Goal: Information Seeking & Learning: Compare options

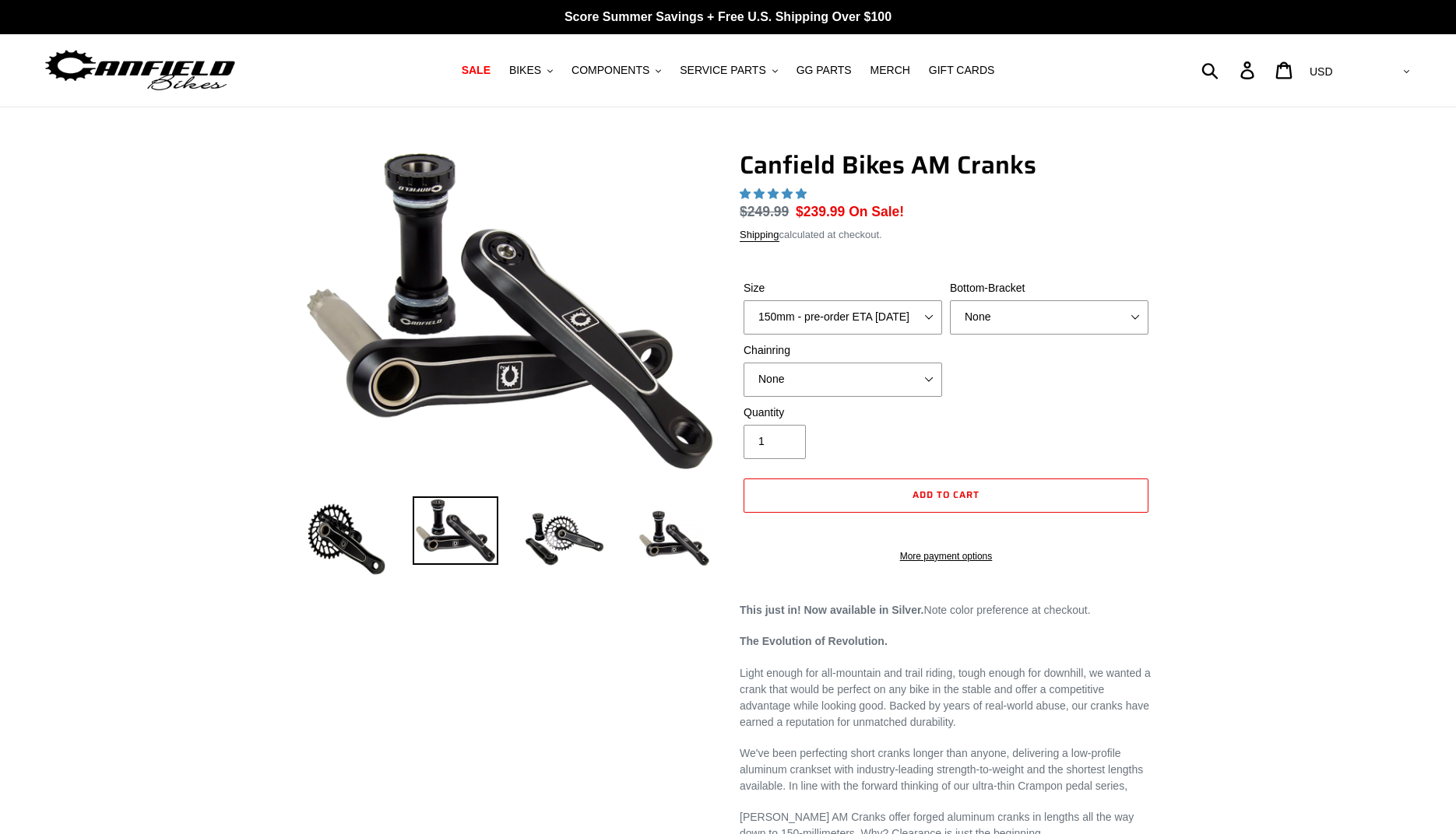
select select "highest-rating"
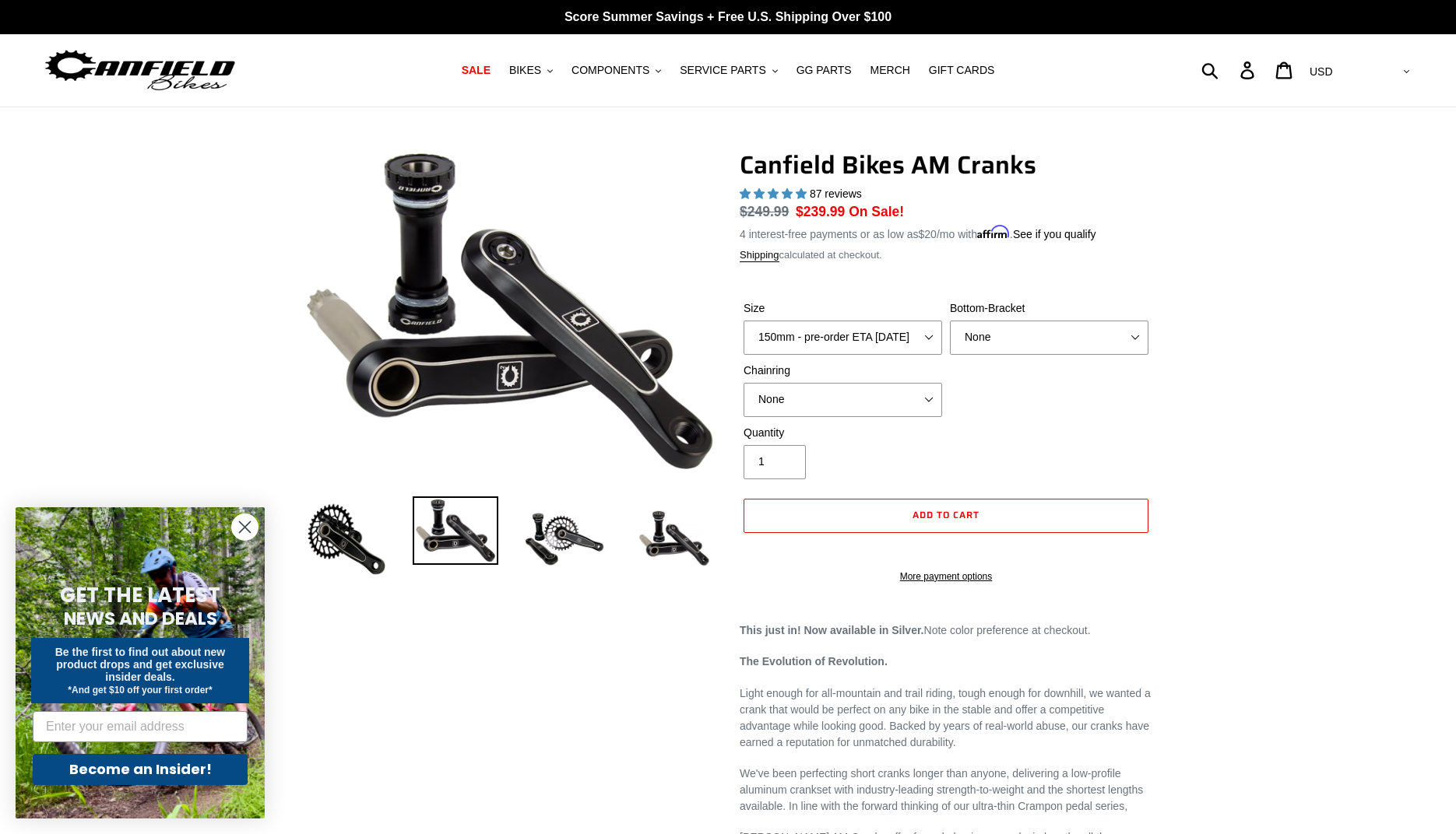
click at [456, 677] on div "Previous slide Next slide" at bounding box center [716, 831] width 872 height 1361
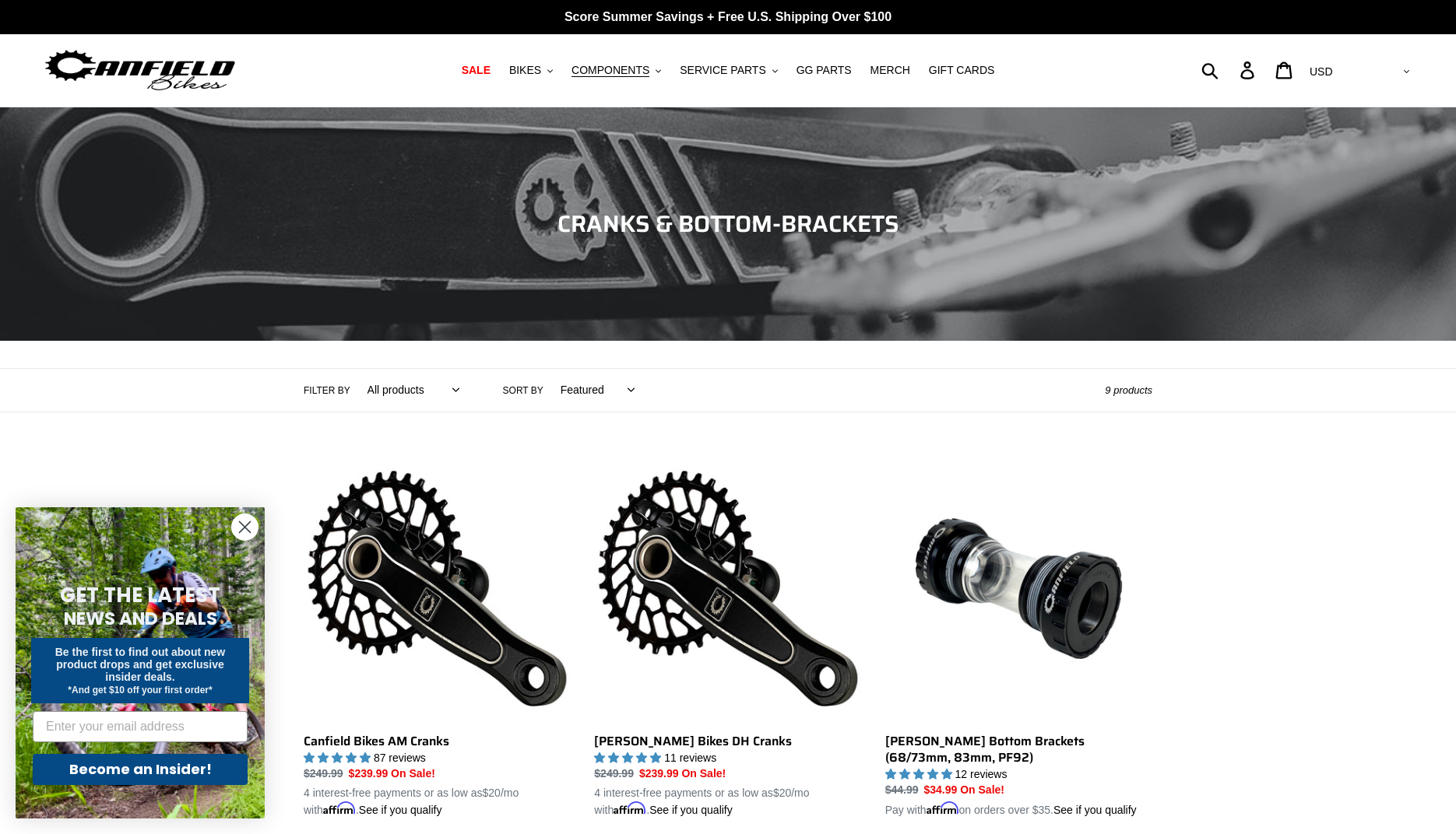
select select "/collections/cranks-chainrings/cranks"
select select "best-selling"
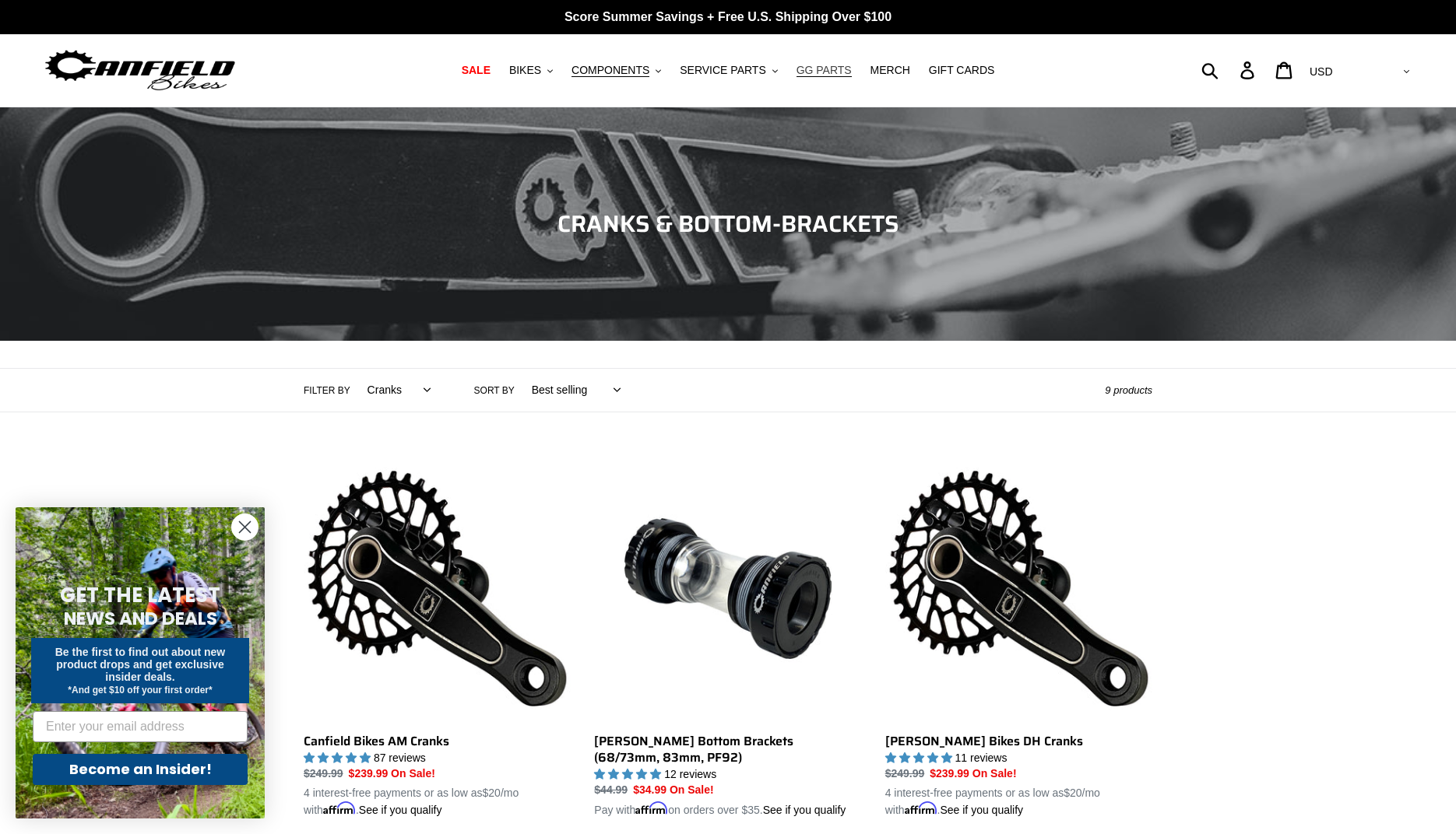
click at [829, 73] on span "GG PARTS" at bounding box center [824, 70] width 55 height 14
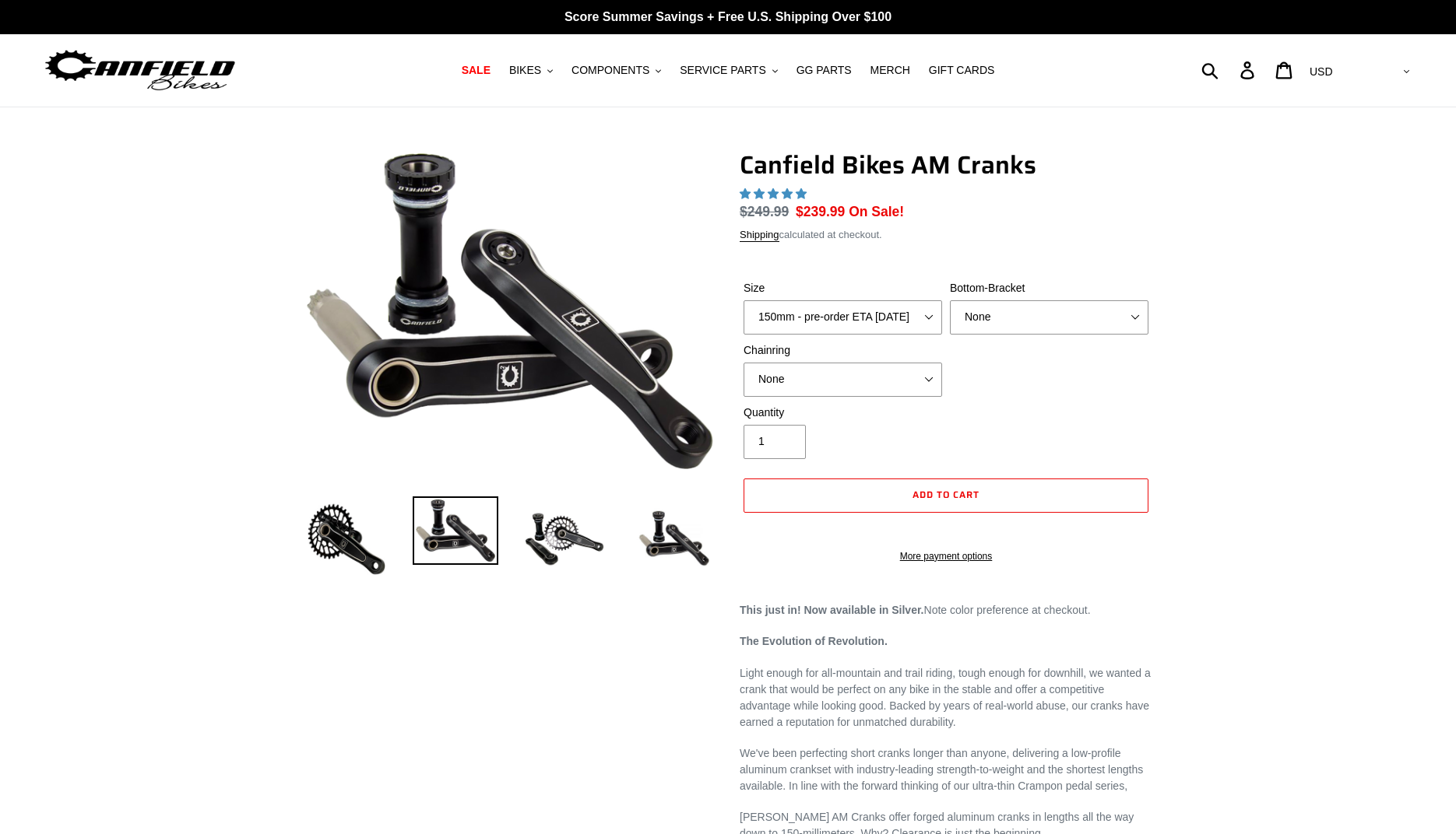
select select "highest-rating"
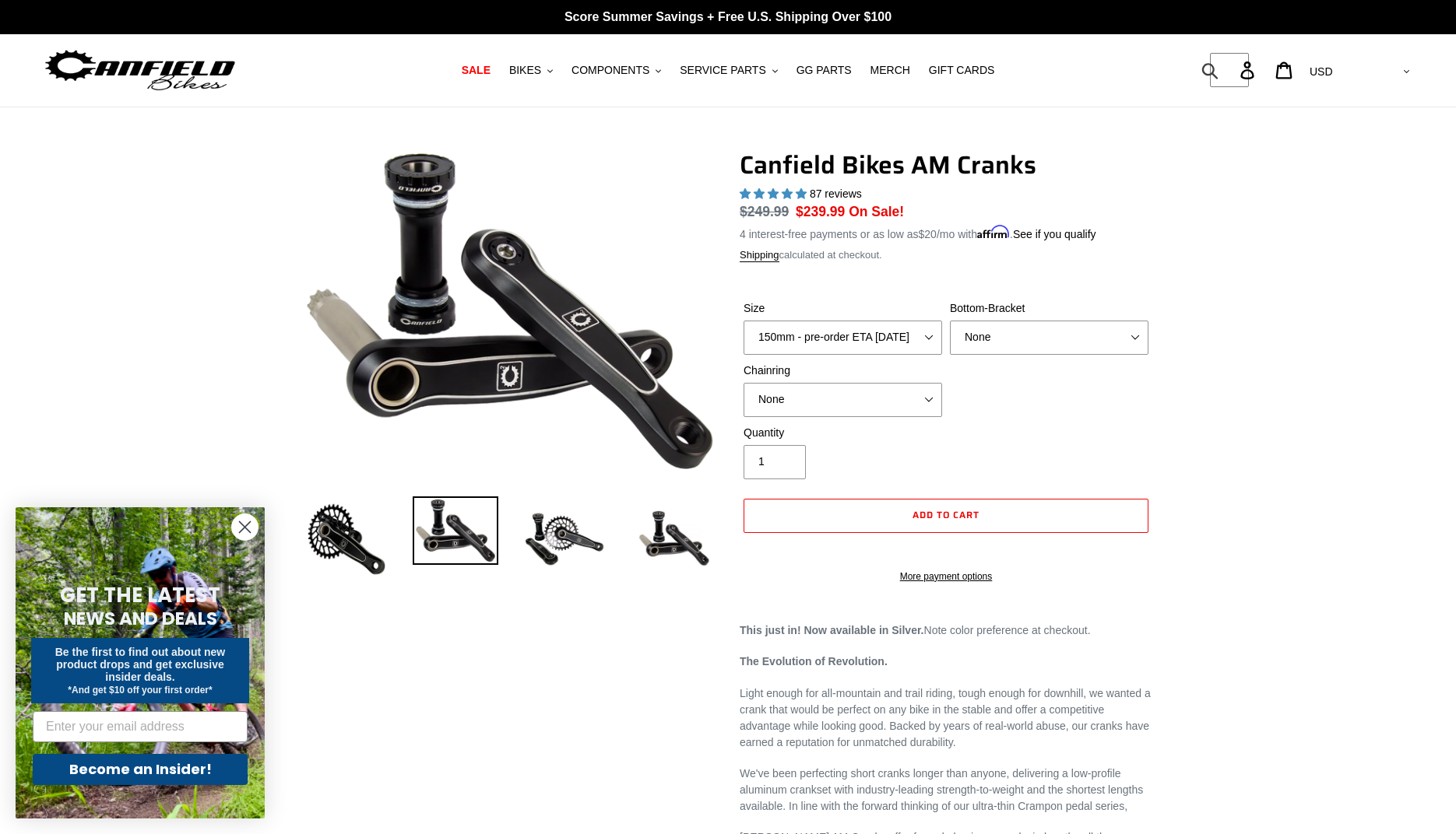
click at [1230, 68] on form "Submit" at bounding box center [1221, 70] width 20 height 34
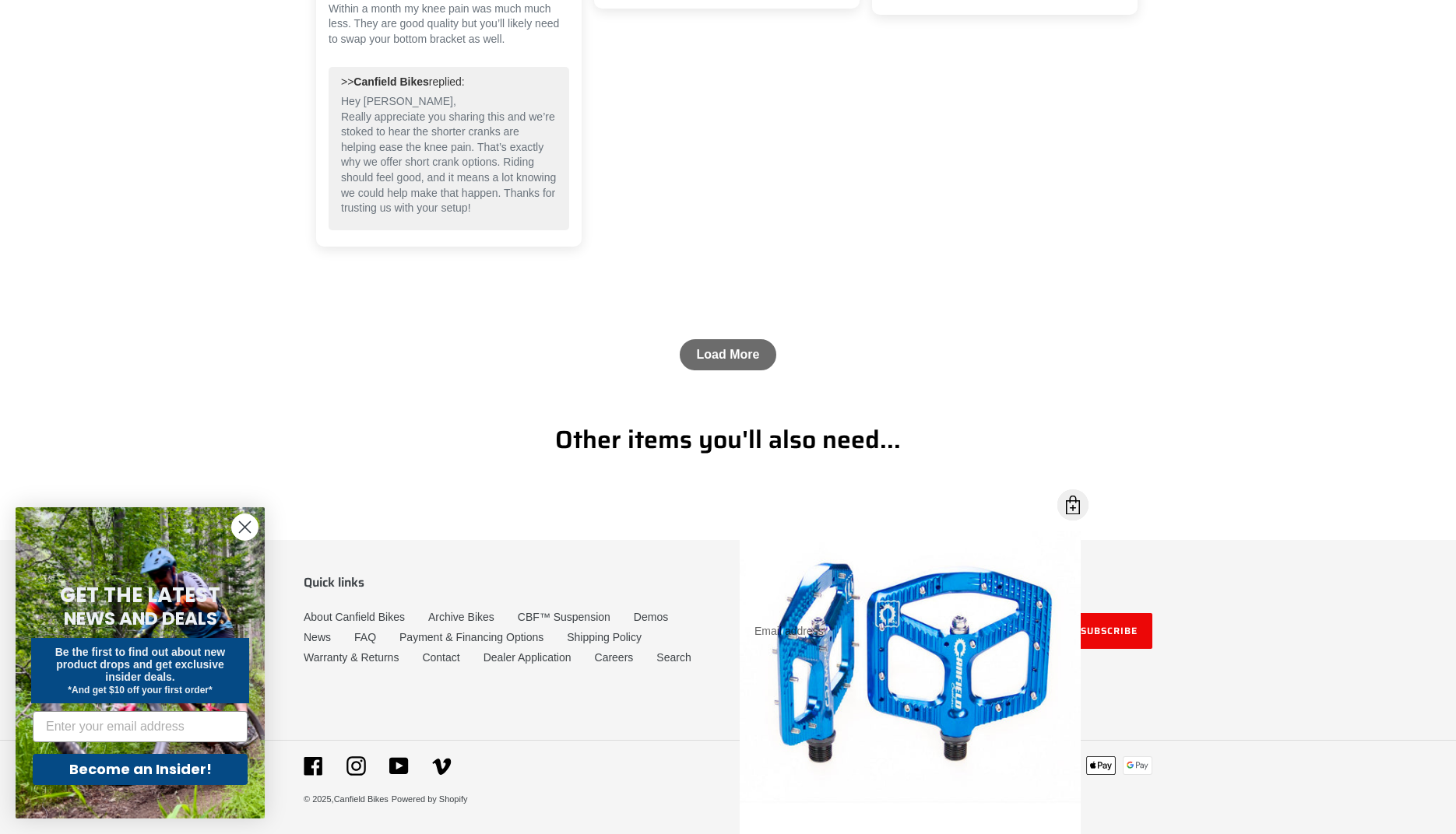
scroll to position [3230, 0]
click at [459, 652] on link "Contact" at bounding box center [440, 658] width 37 height 14
